Goal: Navigation & Orientation: Find specific page/section

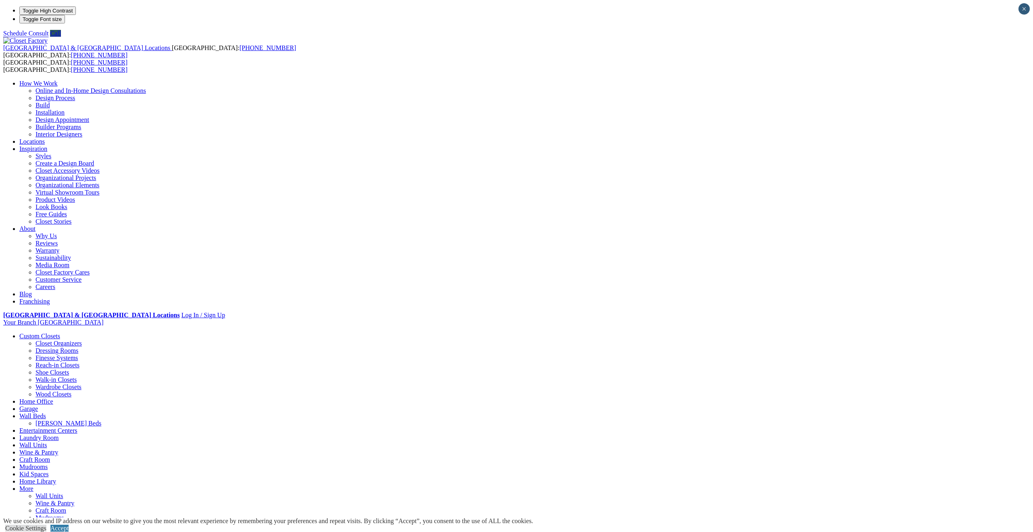
click at [77, 376] on link "Walk-in Closets" at bounding box center [55, 379] width 41 height 7
